Goal: Information Seeking & Learning: Learn about a topic

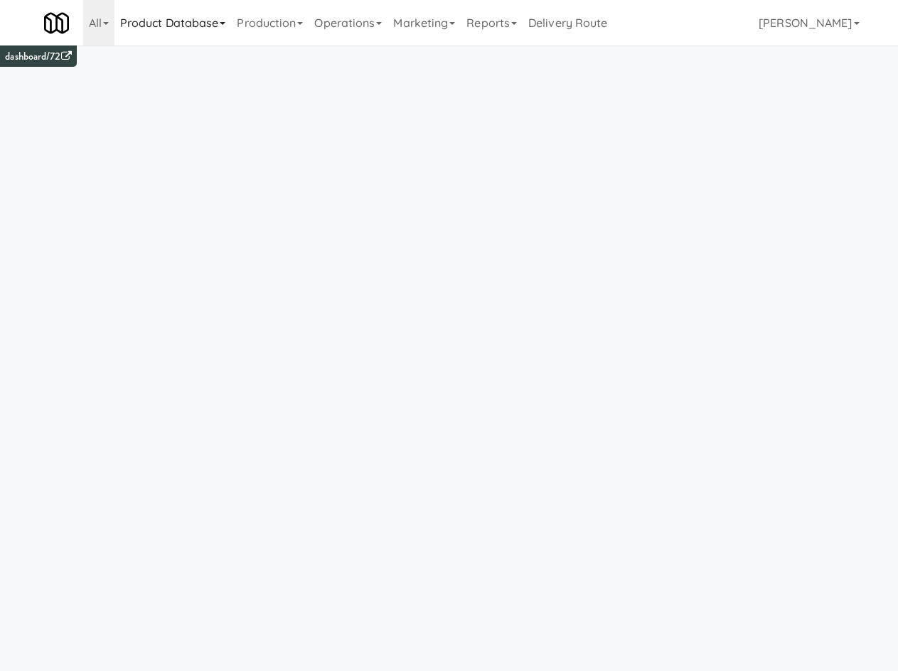
click at [172, 7] on link "Product Database" at bounding box center [172, 22] width 117 height 45
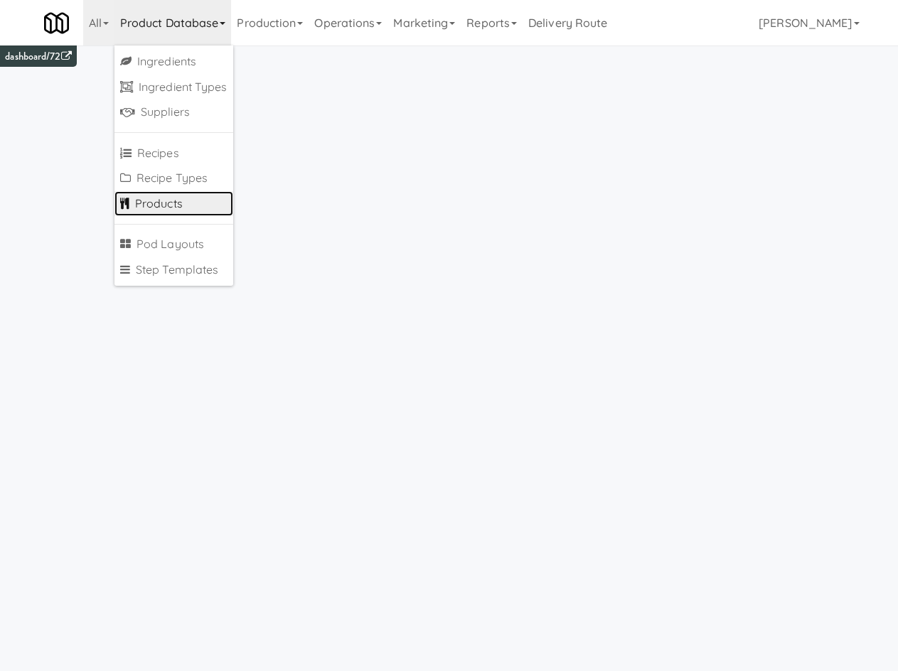
click at [157, 201] on link "Products" at bounding box center [173, 204] width 119 height 26
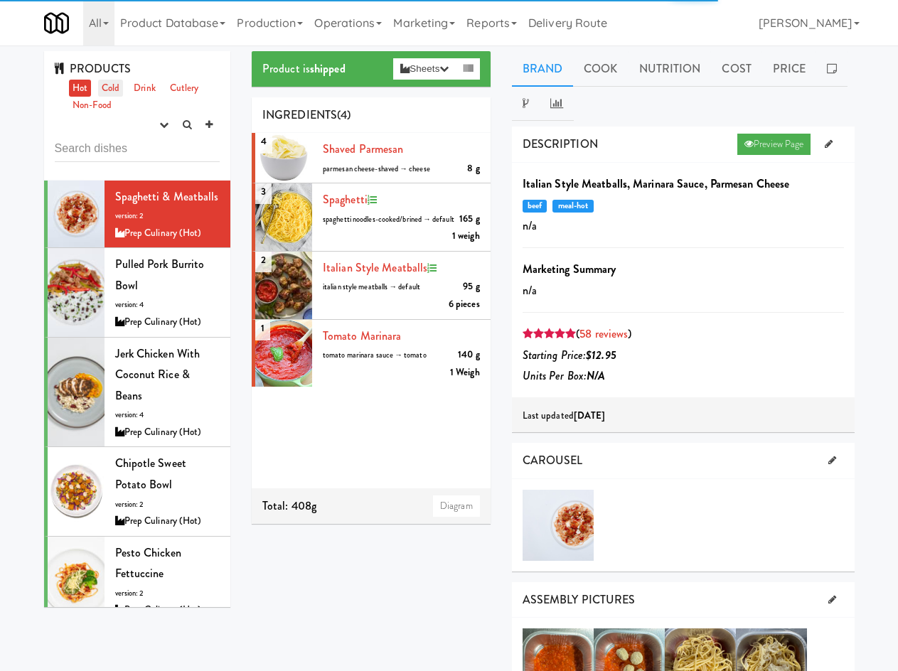
click at [111, 91] on link "Cold" at bounding box center [110, 89] width 25 height 18
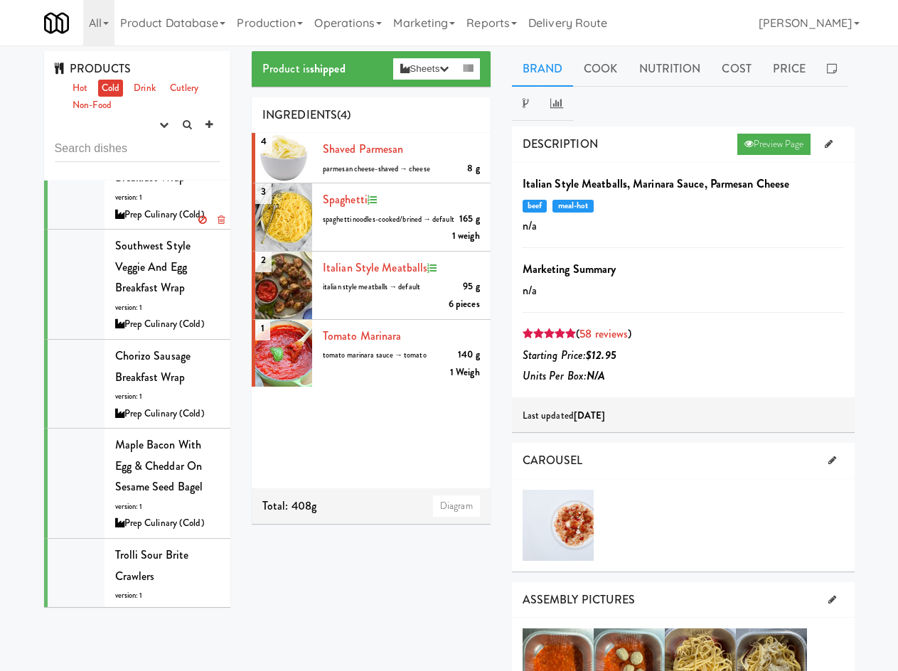
scroll to position [4313, 0]
